Goal: Obtain resource: Obtain resource

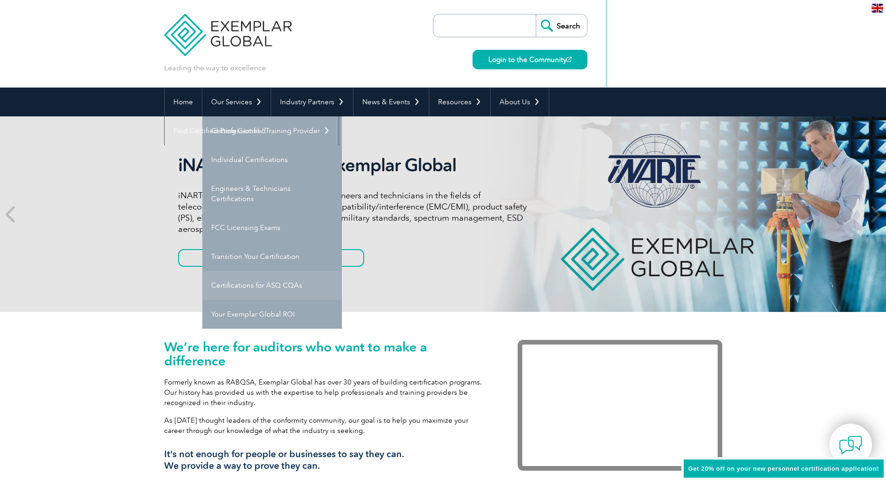
click at [275, 279] on link "Certifications for ASQ CQAs" at bounding box center [272, 285] width 140 height 29
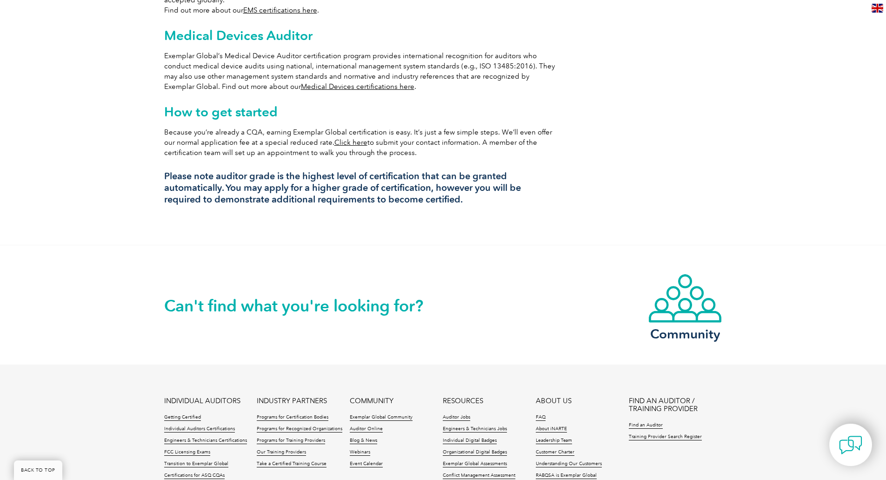
scroll to position [844, 0]
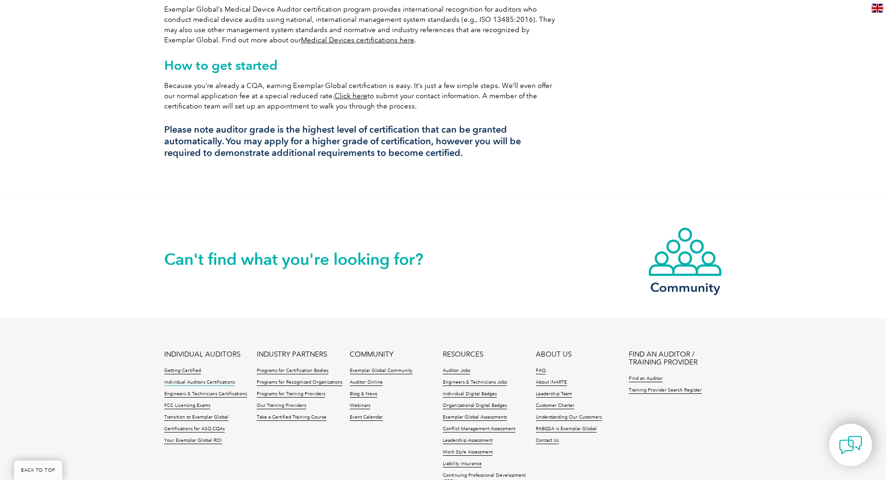
click at [217, 379] on link "Individual Auditors Certifications" at bounding box center [199, 382] width 71 height 7
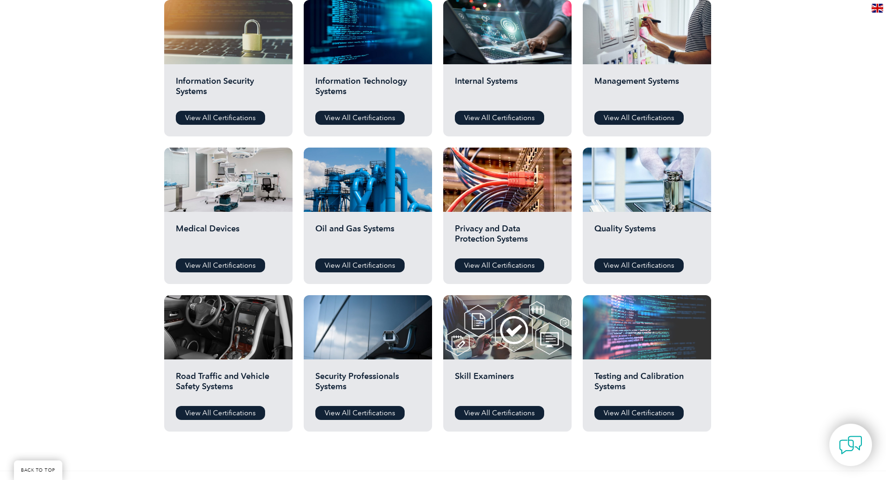
scroll to position [512, 0]
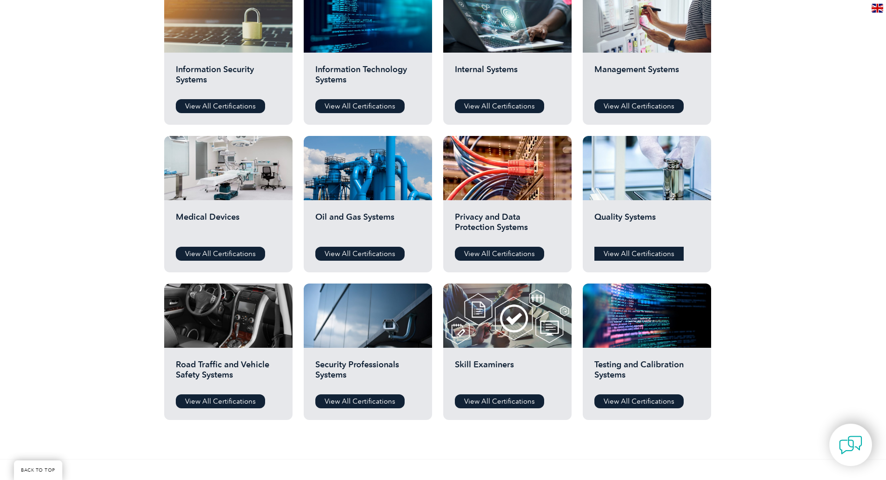
click at [651, 253] on link "View All Certifications" at bounding box center [638, 254] width 89 height 14
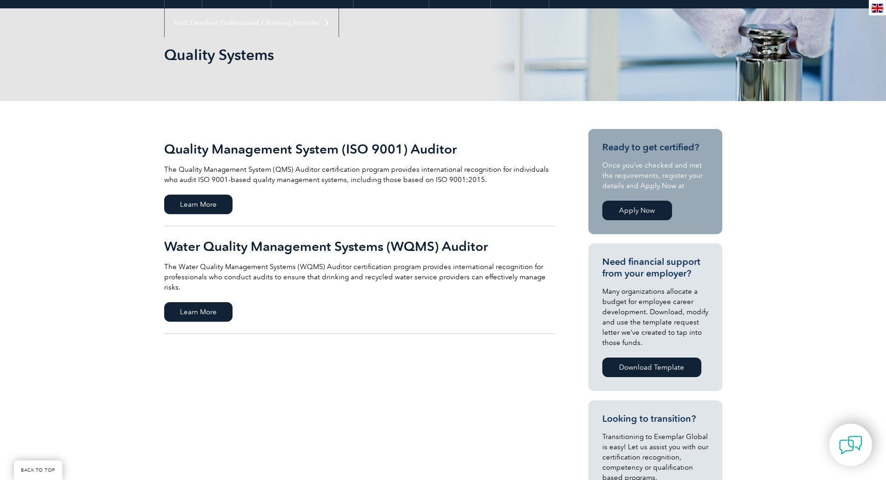
scroll to position [93, 0]
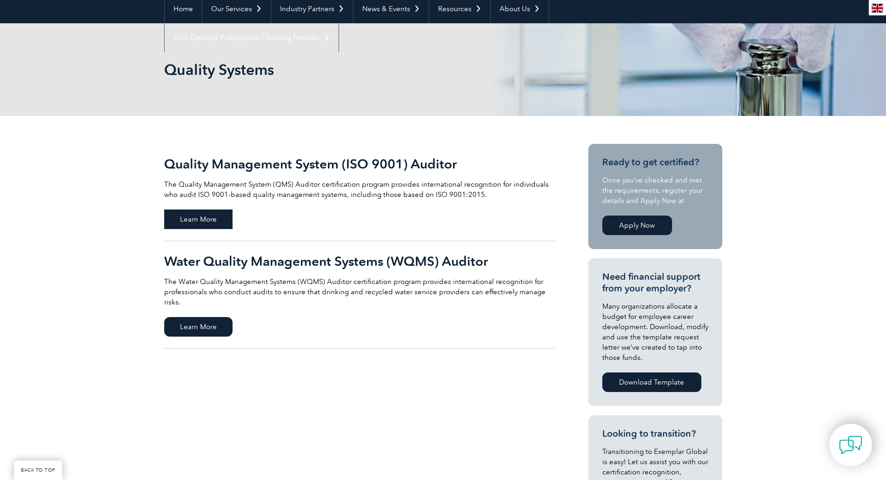
click at [209, 228] on span "Learn More" at bounding box center [198, 219] width 68 height 20
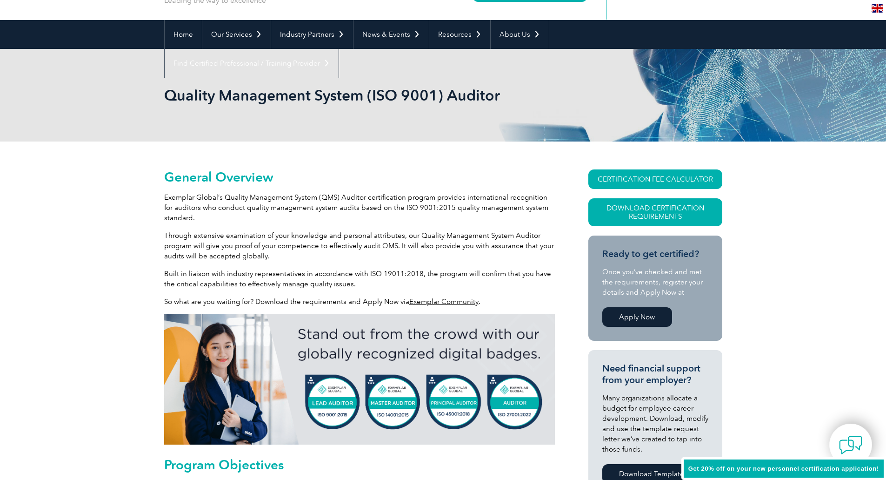
scroll to position [186, 0]
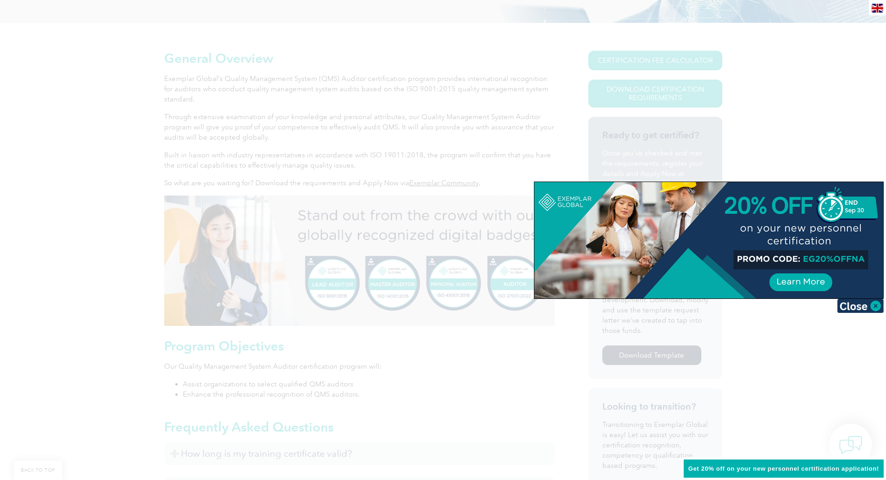
drag, startPoint x: 803, startPoint y: 258, endPoint x: 843, endPoint y: 259, distance: 40.0
click at [843, 259] on div at bounding box center [708, 240] width 349 height 116
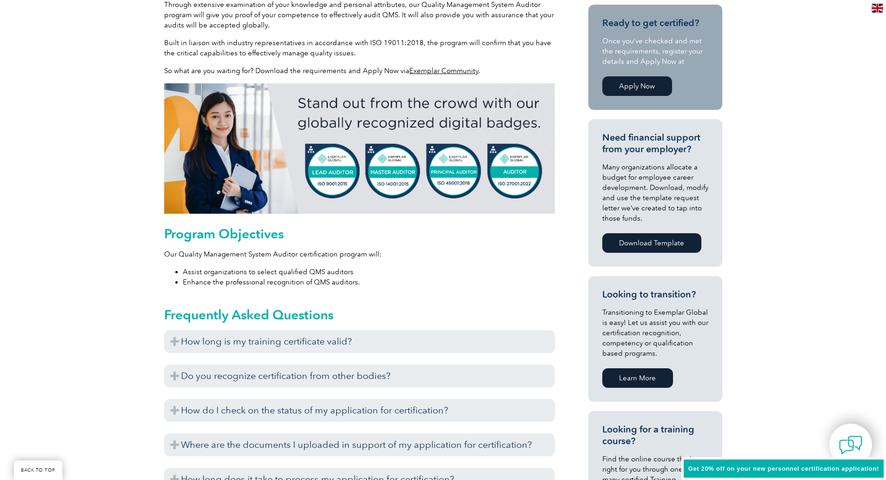
scroll to position [419, 0]
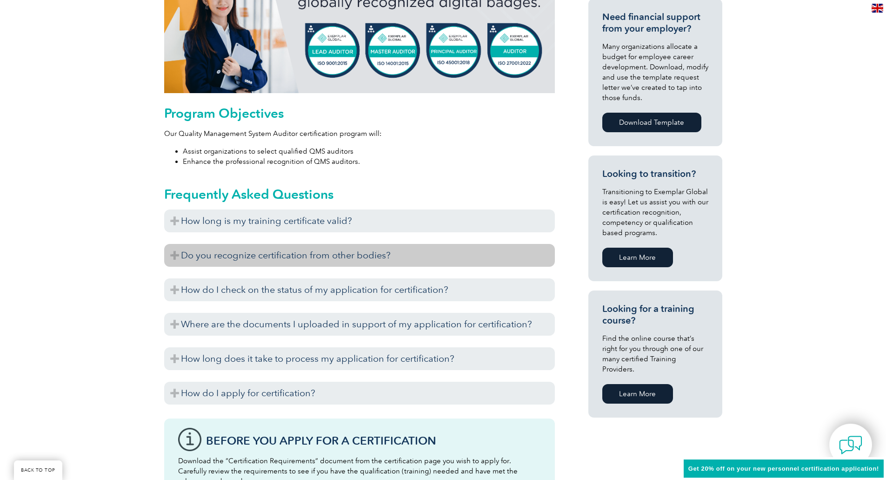
click at [297, 250] on h3 "Do you recognize certification from other bodies?" at bounding box center [359, 255] width 391 height 23
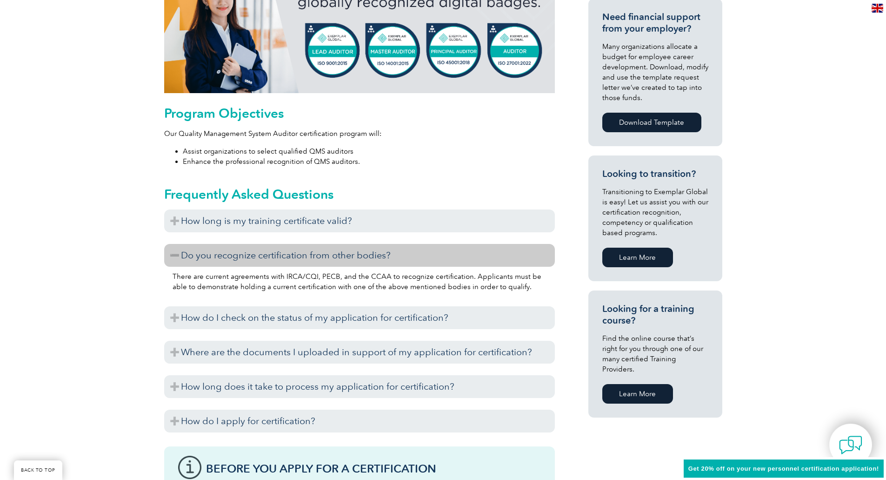
click at [299, 252] on h3 "Do you recognize certification from other bodies?" at bounding box center [359, 255] width 391 height 23
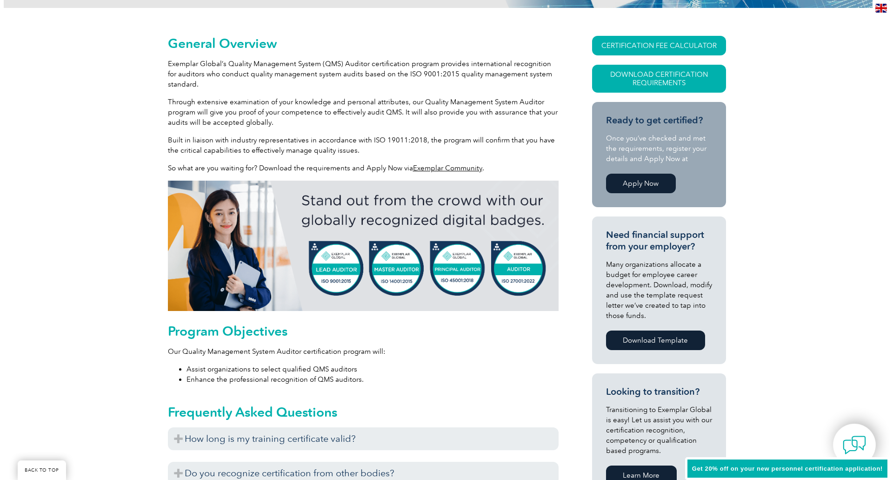
scroll to position [186, 0]
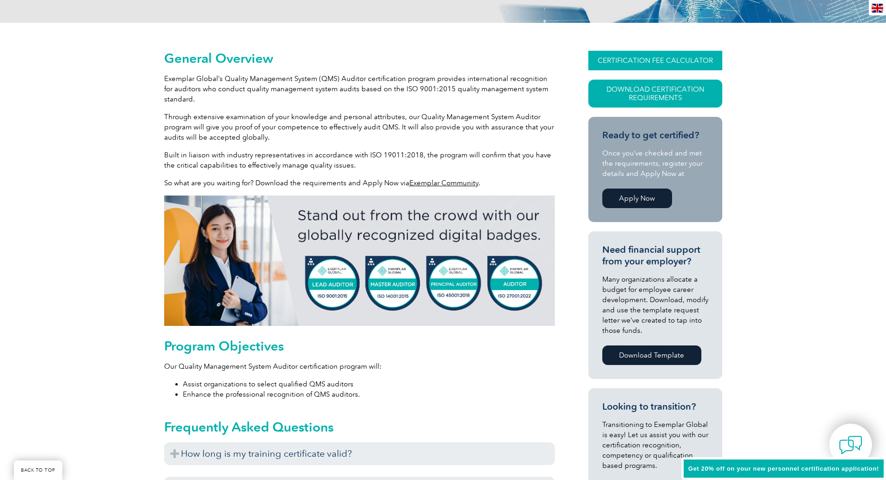
click at [669, 62] on link "CERTIFICATION FEE CALCULATOR" at bounding box center [655, 61] width 134 height 20
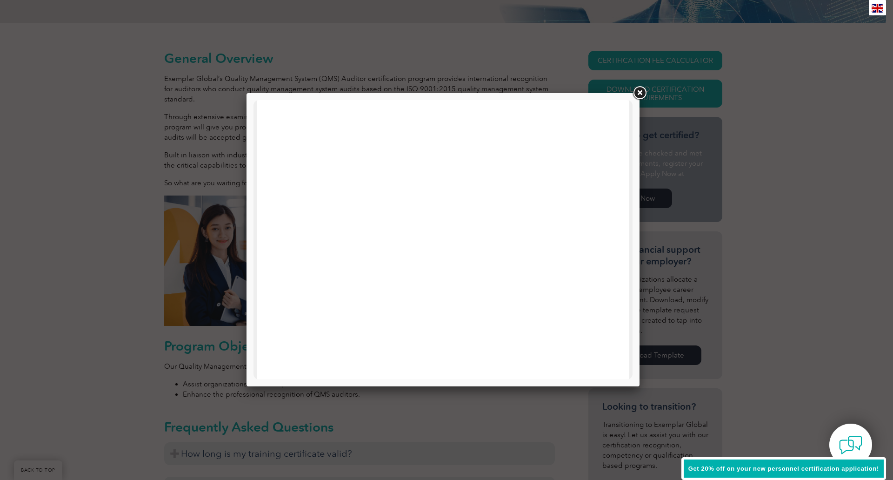
scroll to position [258, 0]
click at [643, 92] on link at bounding box center [639, 93] width 17 height 17
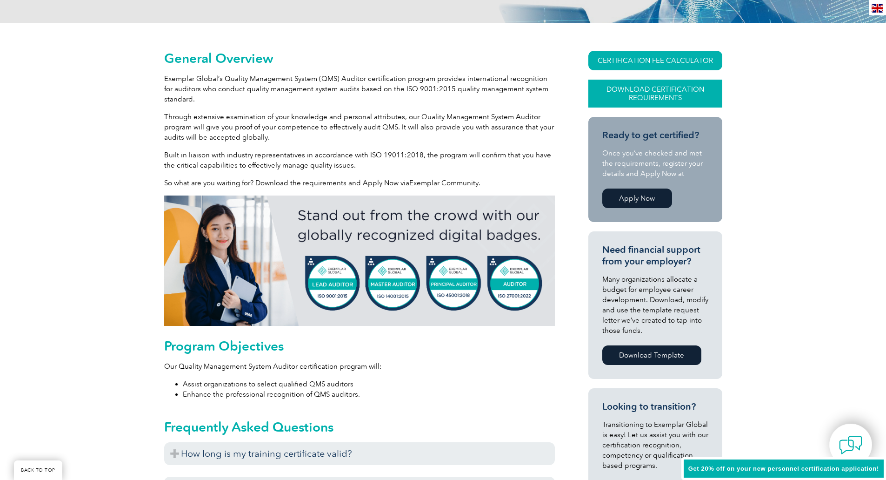
click at [650, 95] on link "Download Certification Requirements" at bounding box center [655, 94] width 134 height 28
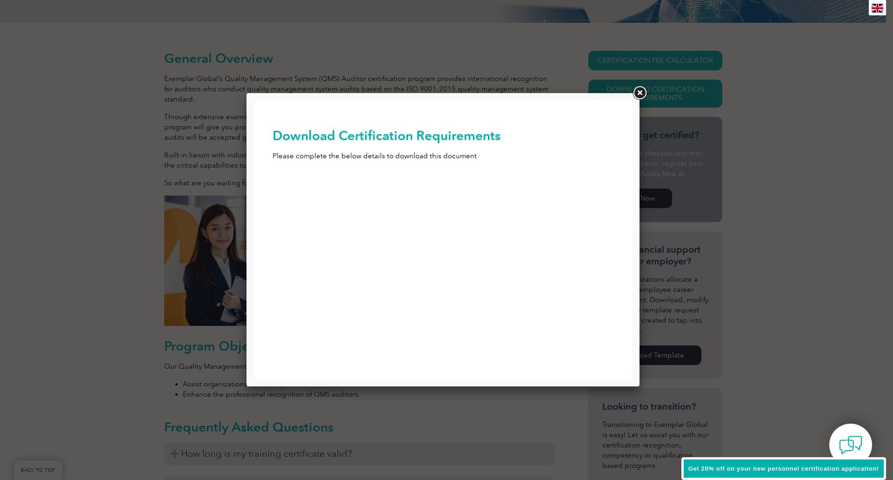
scroll to position [0, 0]
click at [352, 185] on input "First Name (Required)" at bounding box center [443, 191] width 341 height 17
type input "Charles"
type input "Yarbrough"
click at [320, 269] on input "Email (Required)" at bounding box center [443, 269] width 341 height 17
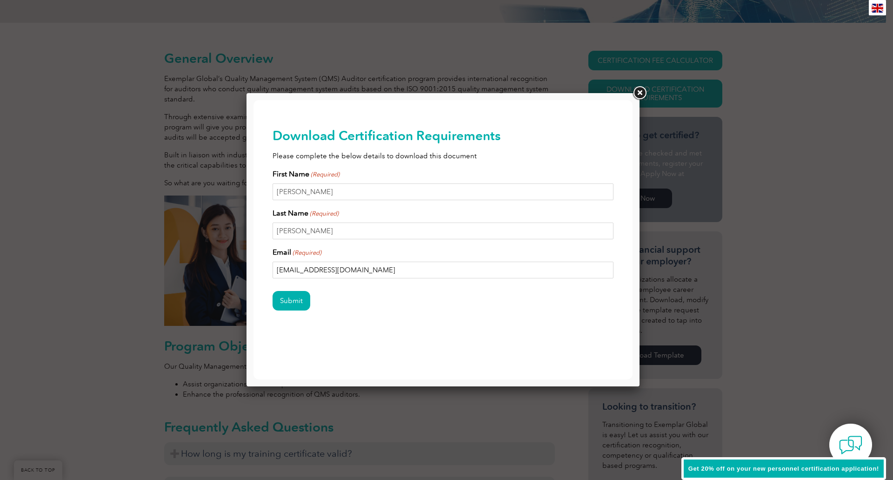
click at [327, 266] on input "chyarbrough@Tesla.com" at bounding box center [443, 269] width 341 height 17
type input "chyarbrough@tesla.com"
click at [292, 300] on input "Submit" at bounding box center [292, 301] width 38 height 20
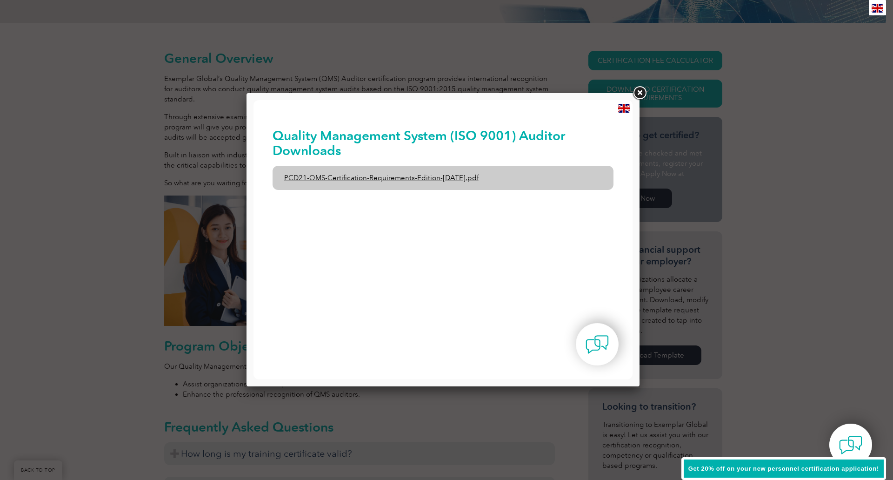
click at [401, 182] on link "PCD21-QMS-Certification-Requirements-Edition-2-April-2022.pdf" at bounding box center [443, 178] width 341 height 24
